Goal: Navigation & Orientation: Find specific page/section

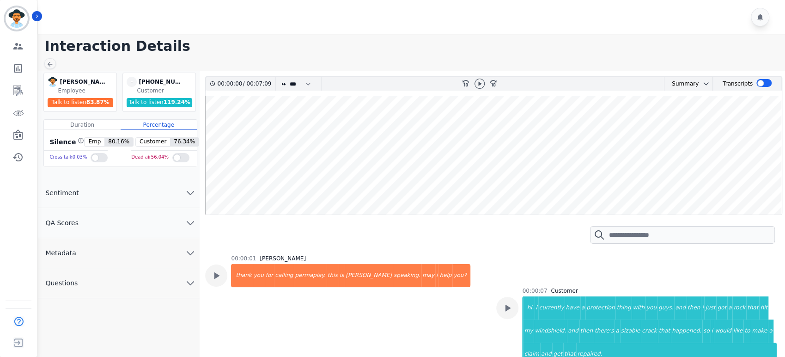
scroll to position [770, 0]
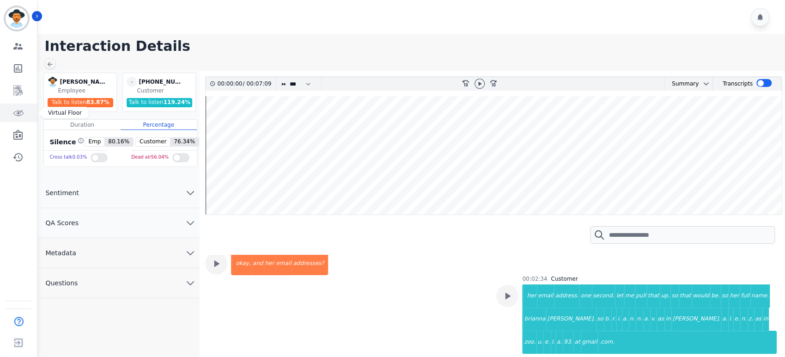
click at [20, 104] on link "Sidebar" at bounding box center [19, 112] width 36 height 18
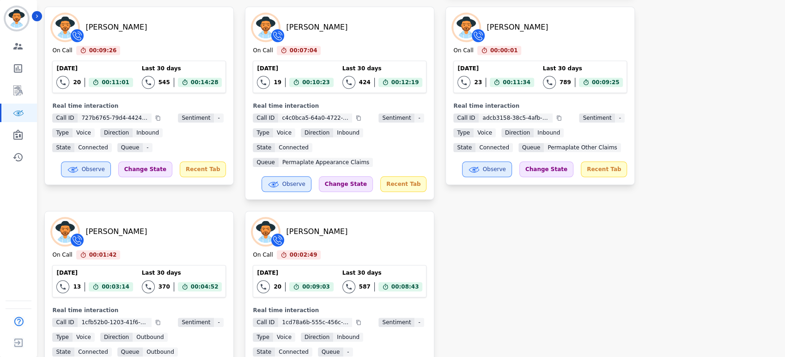
scroll to position [1649, 0]
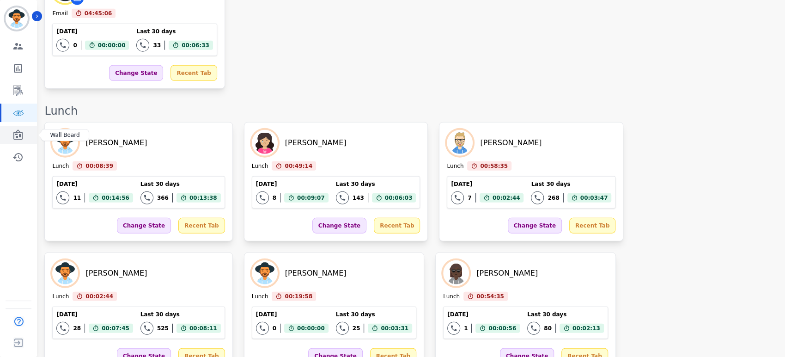
click at [13, 135] on icon "Sidebar" at bounding box center [17, 134] width 11 height 11
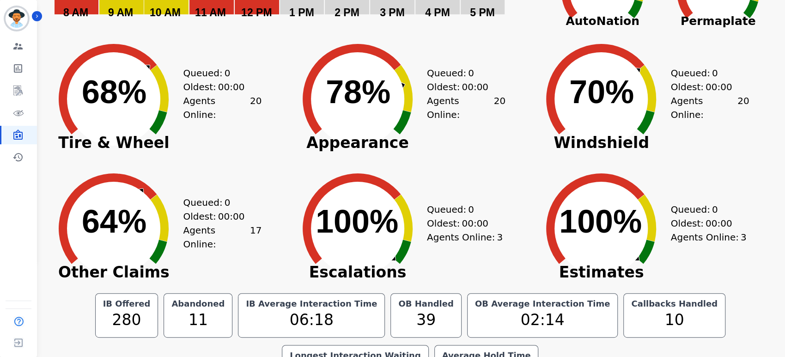
scroll to position [103, 0]
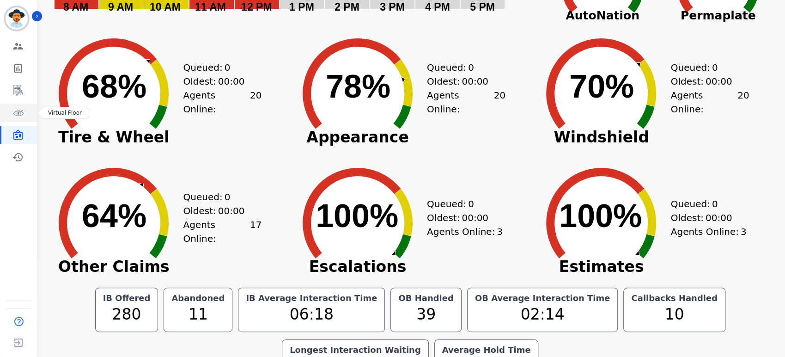
click at [15, 115] on icon "Sidebar" at bounding box center [17, 112] width 11 height 11
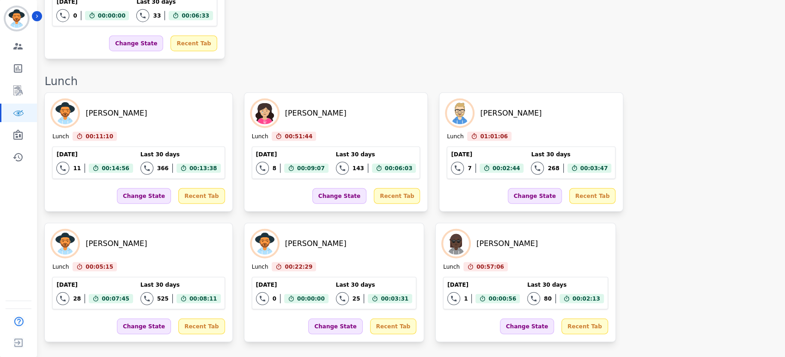
scroll to position [1764, 0]
